Goal: Communication & Community: Answer question/provide support

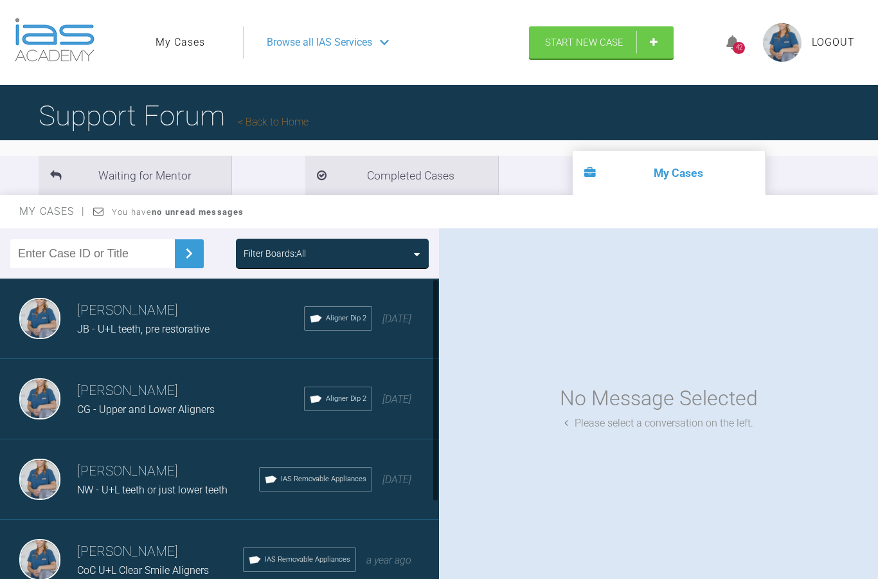
click at [206, 323] on span "JB - U+L teeth, pre restorative" at bounding box center [143, 329] width 132 height 12
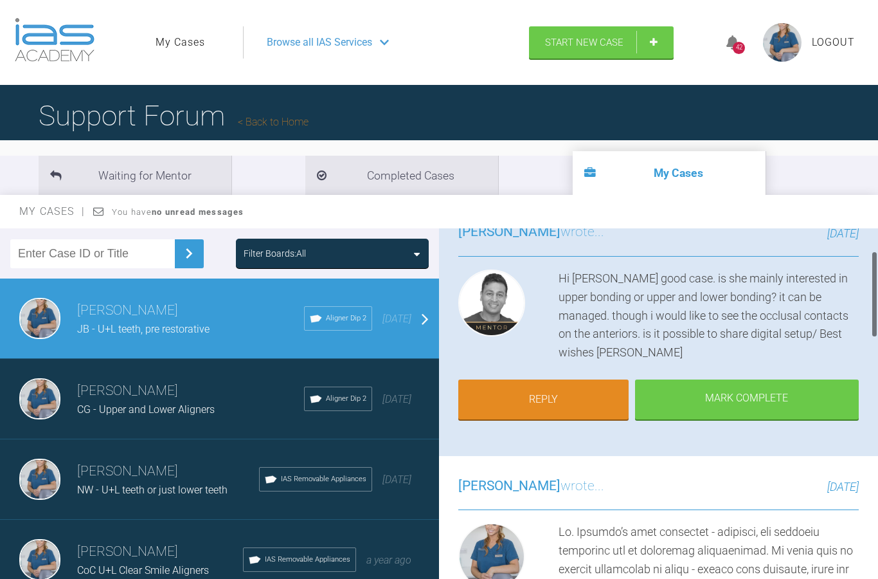
scroll to position [105, 0]
click at [581, 390] on link "Reply" at bounding box center [543, 401] width 170 height 40
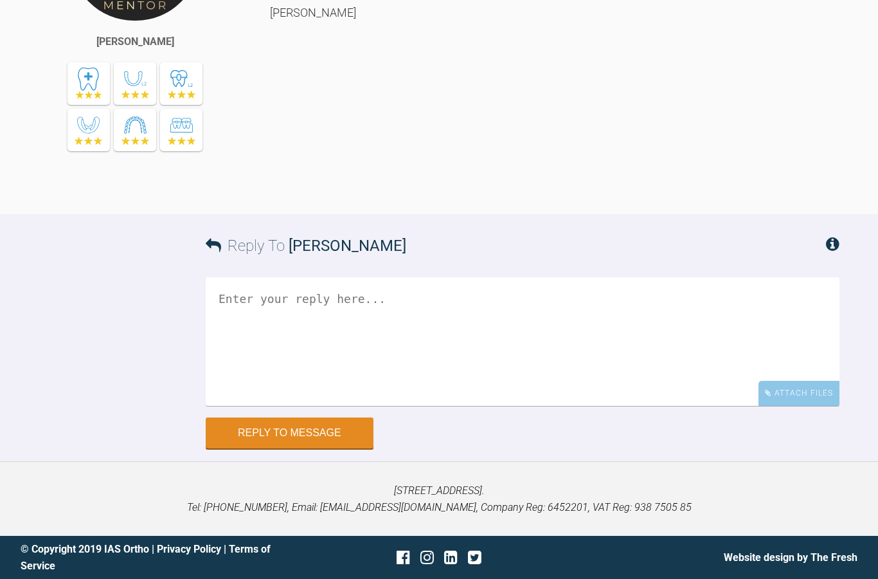
scroll to position [1612, 0]
click at [418, 323] on textarea at bounding box center [523, 341] width 634 height 129
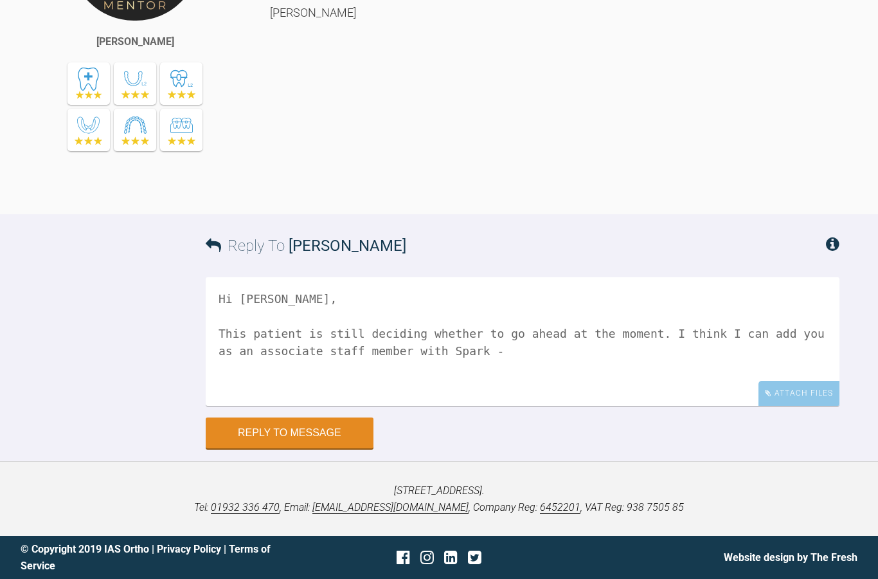
click at [396, 366] on textarea "Hi [PERSON_NAME], This patient is still deciding whether to go ahead at the mom…" at bounding box center [523, 341] width 634 height 129
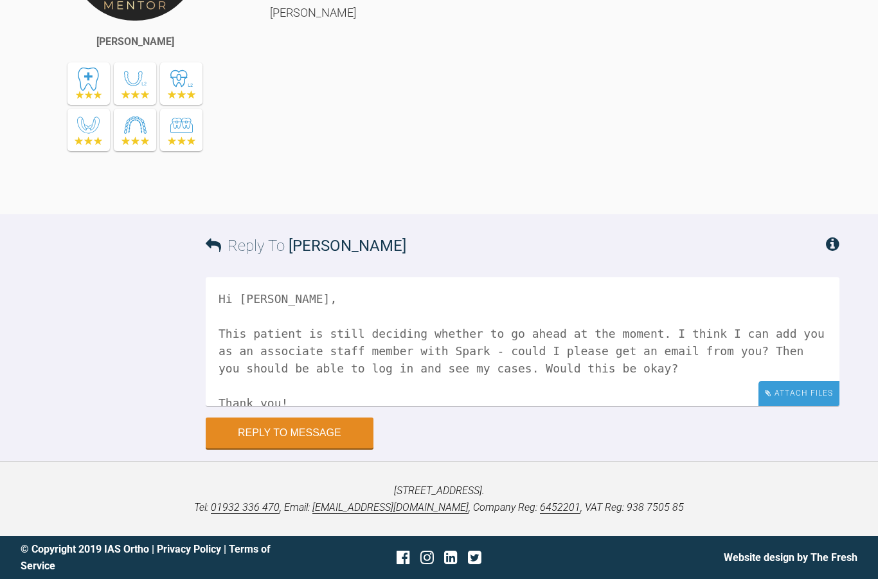
type textarea "Hi [PERSON_NAME], This patient is still deciding whether to go ahead at the mom…"
click at [794, 389] on div "Attach Files" at bounding box center [799, 393] width 81 height 25
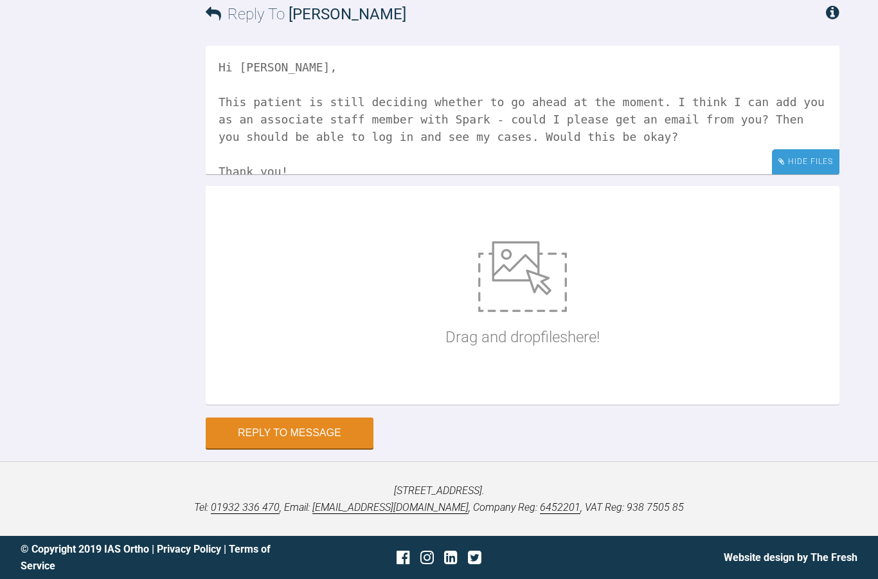
scroll to position [1778, 0]
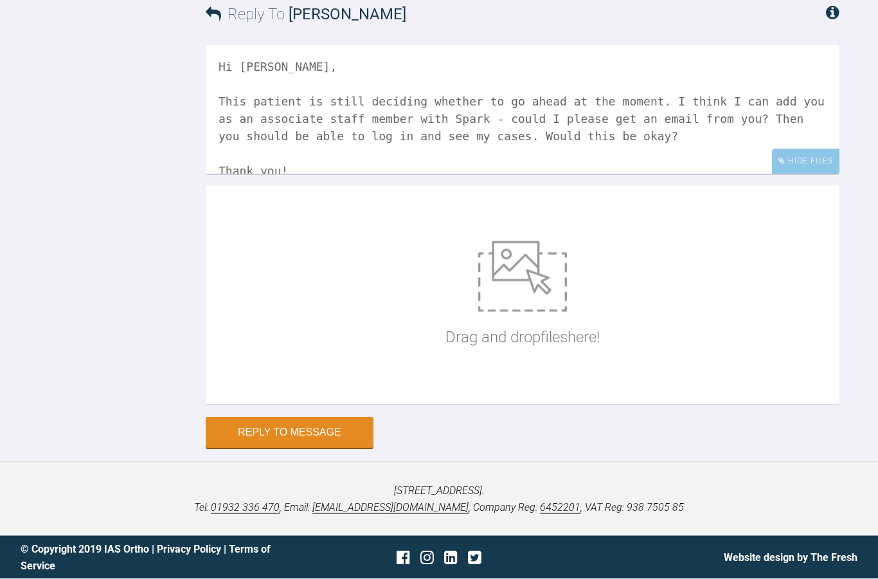
click at [536, 312] on img at bounding box center [522, 276] width 89 height 71
type input "C:\fakepath\IMG_5332.png"
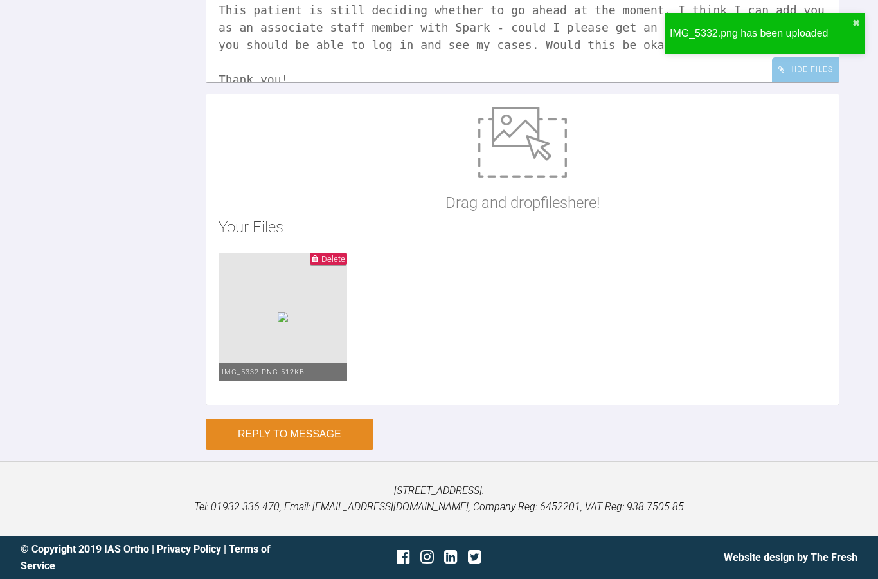
click at [305, 449] on button "Reply to Message" at bounding box center [290, 434] width 168 height 31
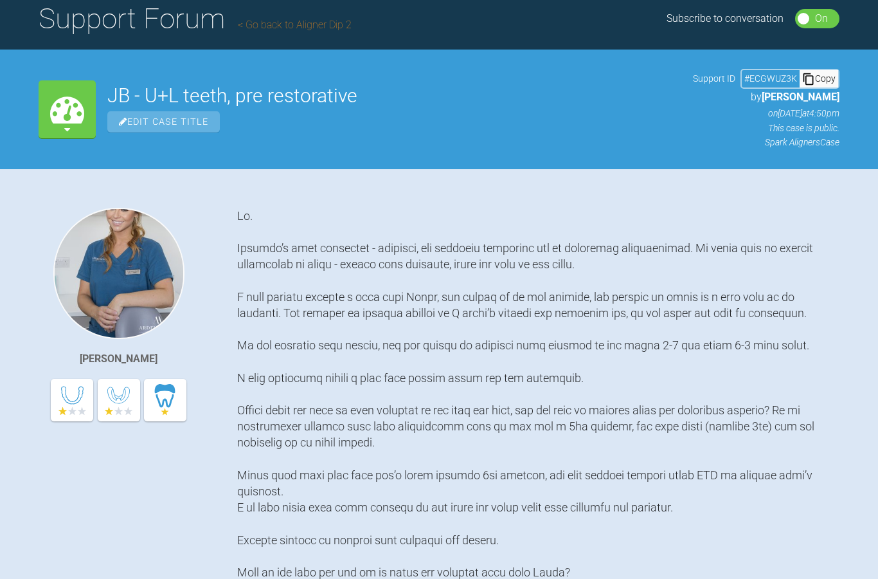
scroll to position [0, 0]
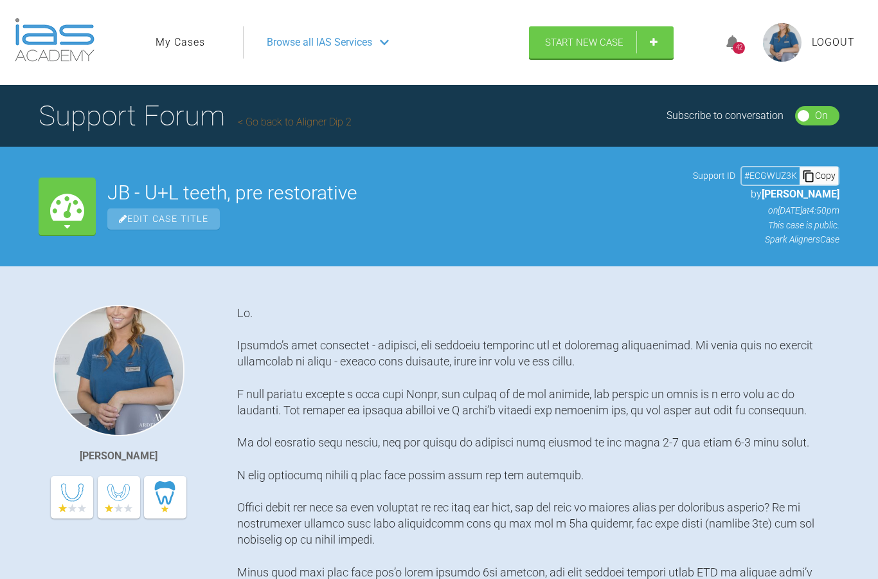
click at [181, 44] on link "My Cases" at bounding box center [181, 42] width 50 height 17
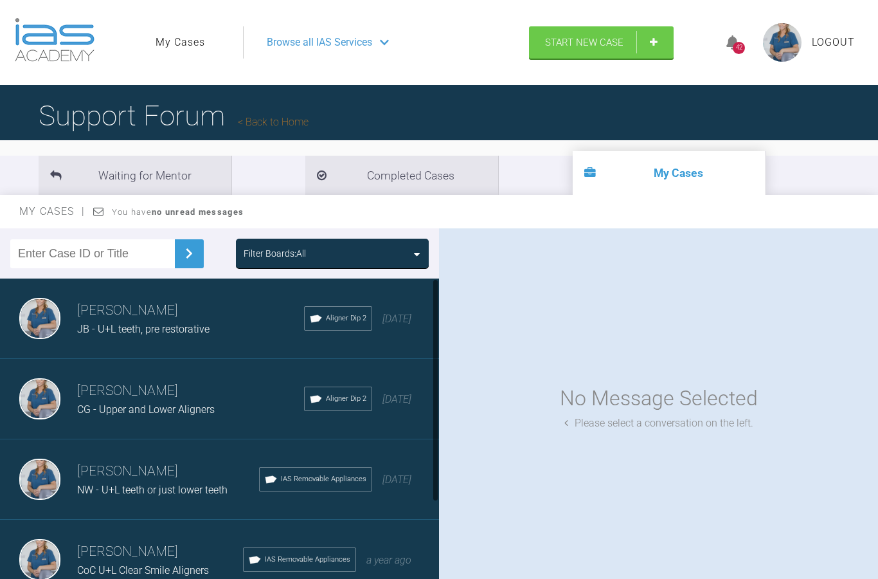
click at [170, 411] on span "CG - Upper and Lower Aligners" at bounding box center [146, 409] width 138 height 12
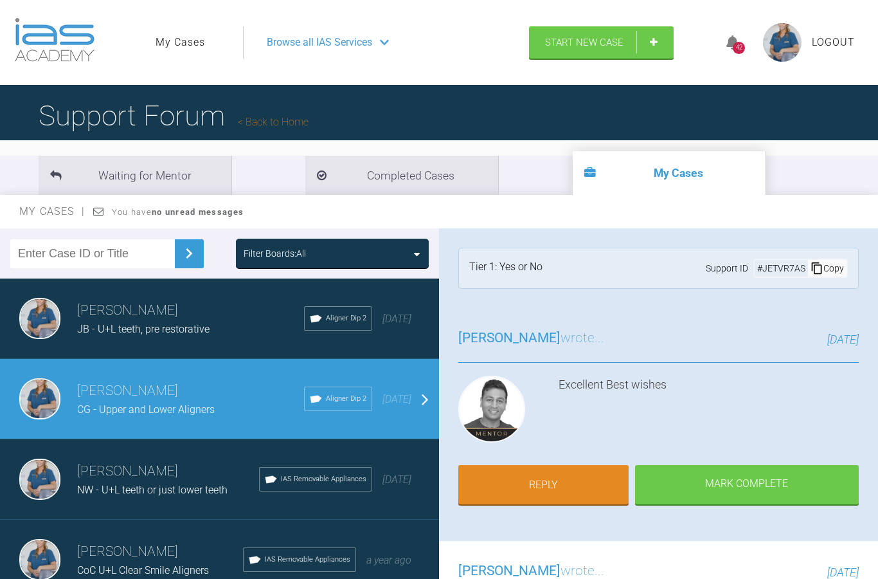
click at [145, 468] on h3 "[PERSON_NAME]" at bounding box center [168, 471] width 182 height 22
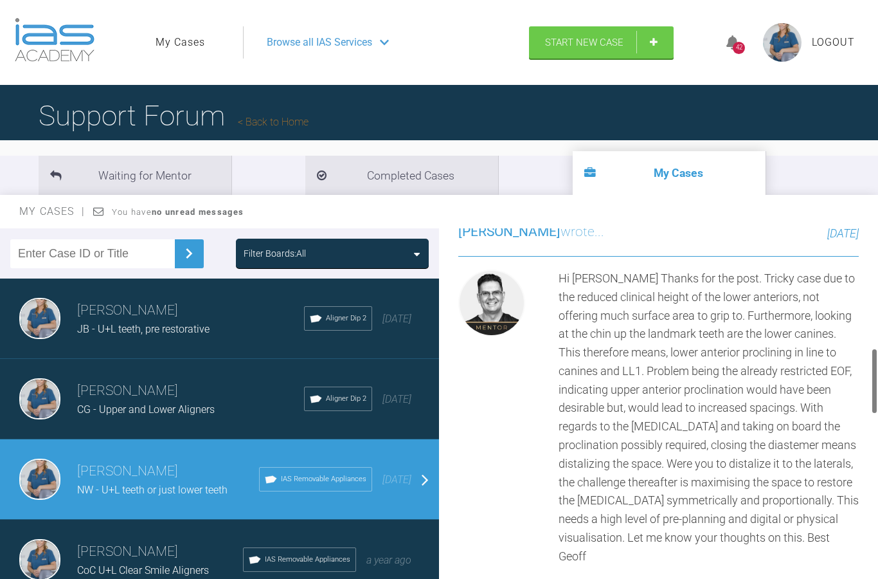
scroll to position [734, 0]
